Goal: Transaction & Acquisition: Purchase product/service

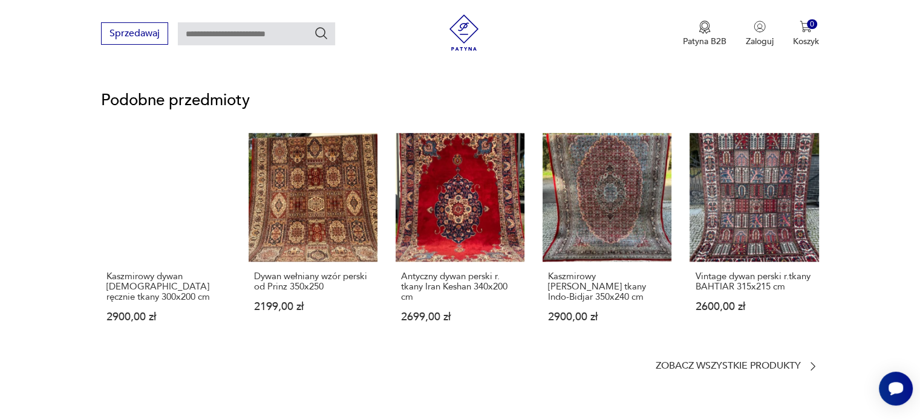
scroll to position [847, 0]
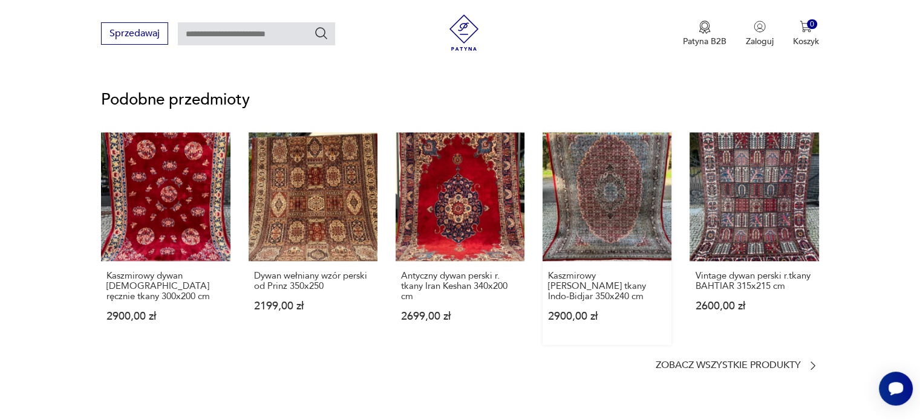
click at [605, 174] on link "Kaszmirowy [PERSON_NAME] tkany Indo-Bidjar 350x240 cm 2900,00 zł" at bounding box center [607, 238] width 129 height 213
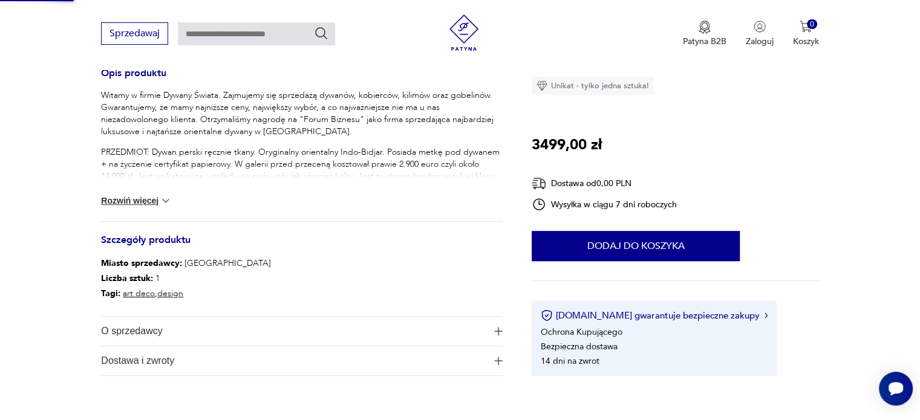
scroll to position [241, 0]
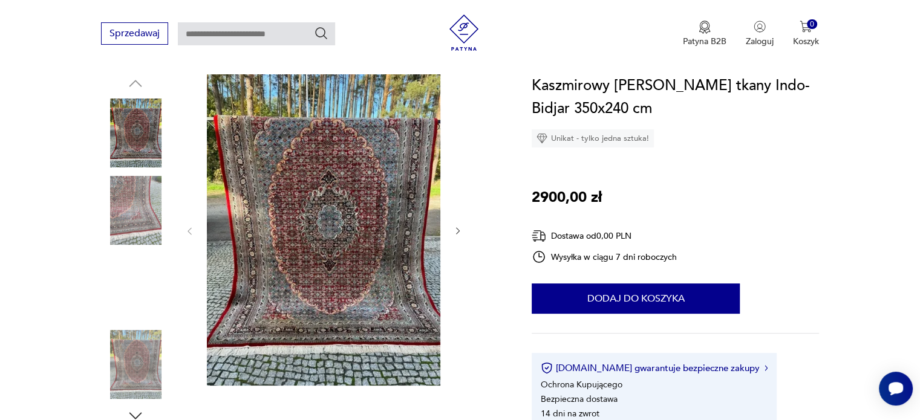
scroll to position [121, 0]
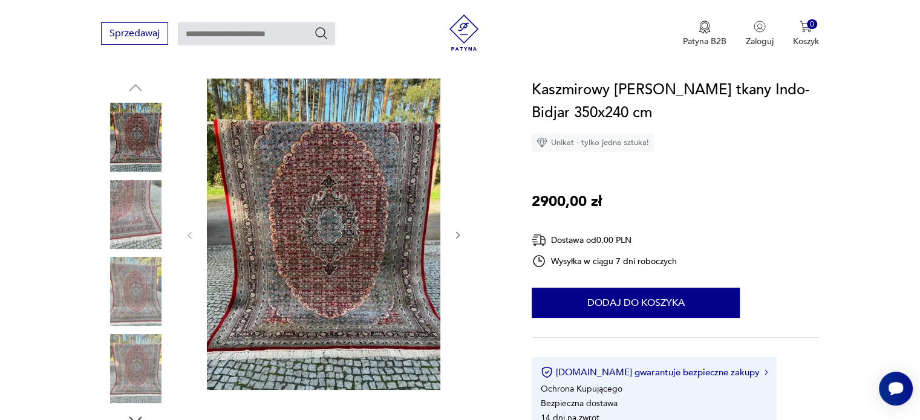
click at [454, 235] on icon "button" at bounding box center [458, 235] width 10 height 10
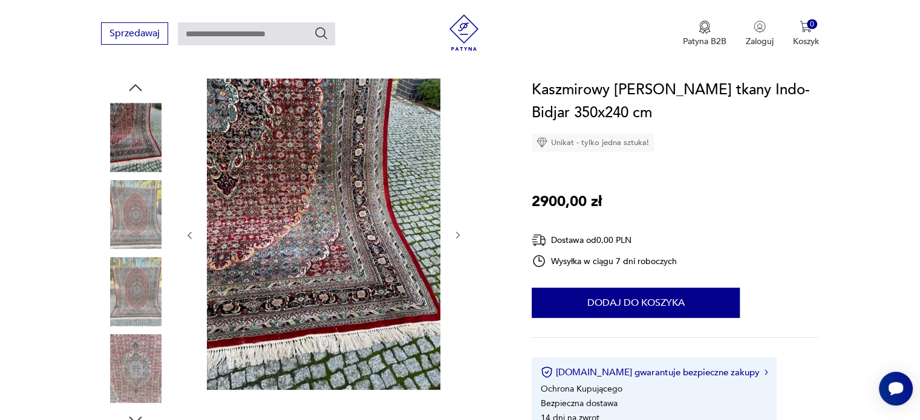
click at [454, 235] on icon "button" at bounding box center [458, 235] width 10 height 10
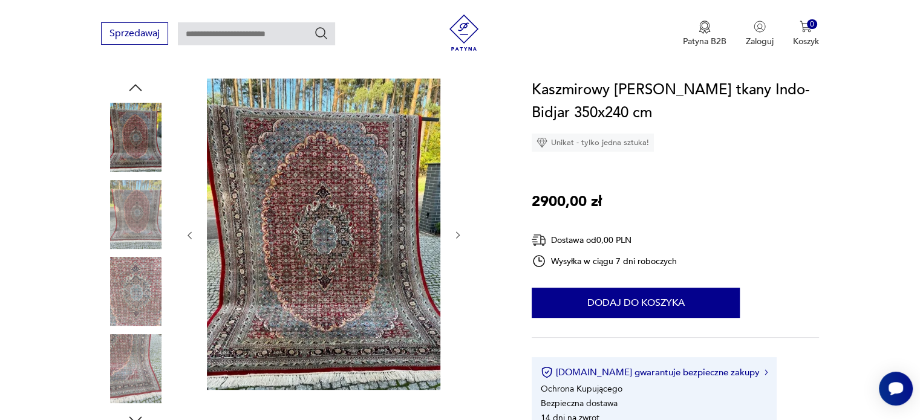
click at [454, 235] on icon "button" at bounding box center [458, 235] width 10 height 10
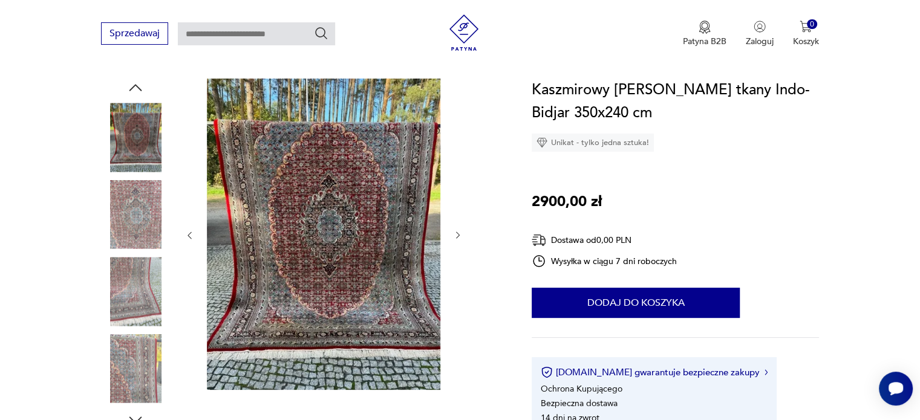
click at [454, 235] on icon "button" at bounding box center [458, 235] width 10 height 10
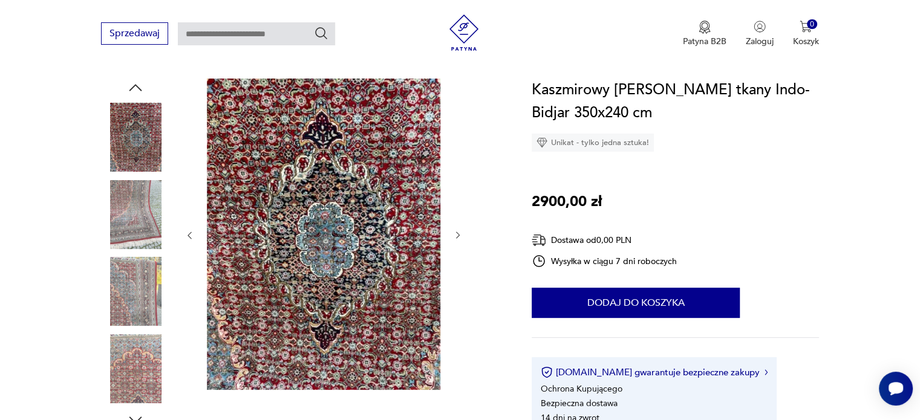
click at [454, 235] on icon "button" at bounding box center [458, 235] width 10 height 10
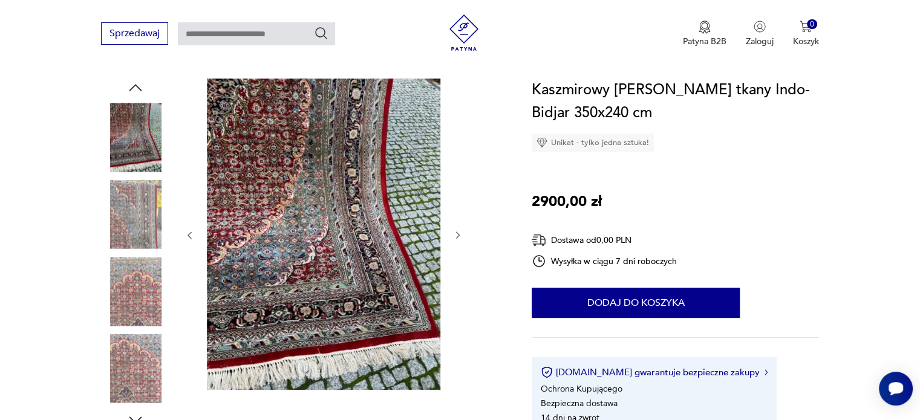
click at [454, 235] on icon "button" at bounding box center [458, 235] width 10 height 10
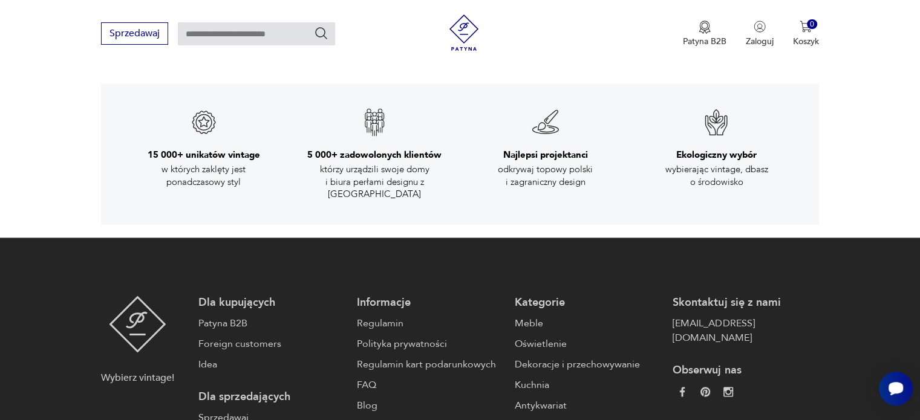
scroll to position [1875, 0]
